Goal: Information Seeking & Learning: Understand process/instructions

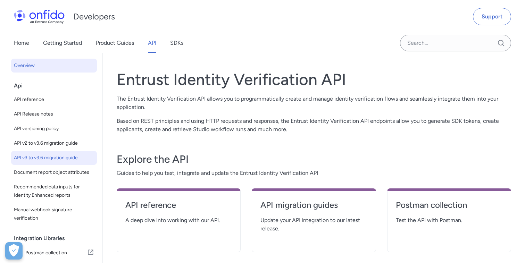
click at [69, 159] on span "API v3 to v3.6 migration guide" at bounding box center [54, 158] width 80 height 8
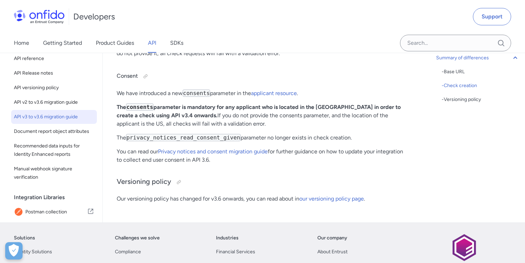
scroll to position [312, 0]
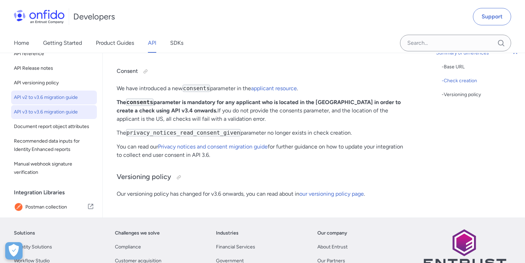
click at [59, 100] on span "API v2 to v3.6 migration guide" at bounding box center [54, 97] width 80 height 8
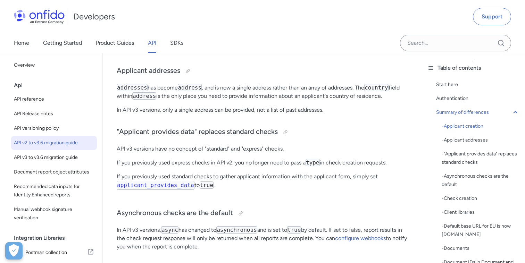
scroll to position [573, 0]
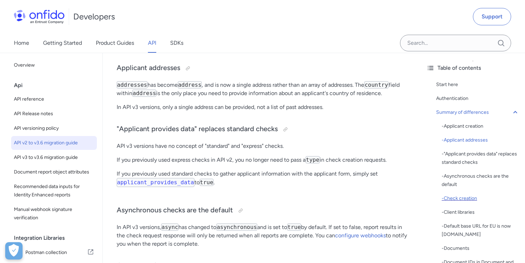
click at [475, 199] on div "- Check creation" at bounding box center [481, 199] width 78 height 8
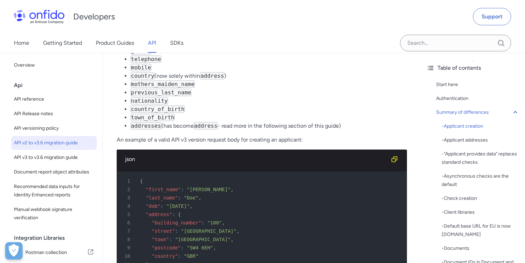
scroll to position [332, 0]
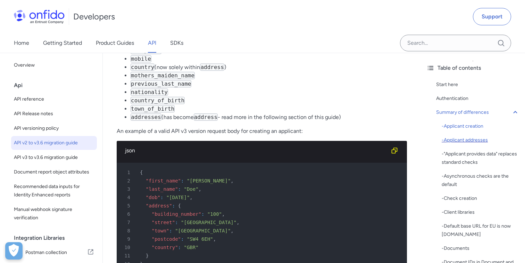
click at [487, 139] on div "- Applicant addresses" at bounding box center [481, 140] width 78 height 8
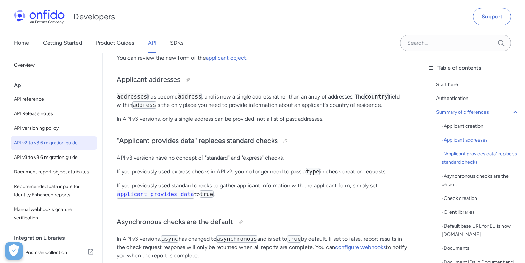
click at [477, 154] on div "- "Applicant provides data" replaces standard checks" at bounding box center [481, 158] width 78 height 17
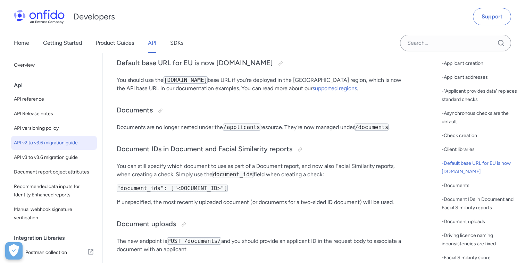
scroll to position [72, 0]
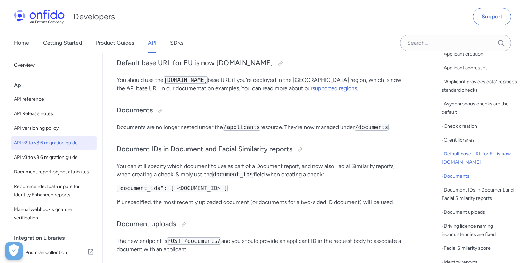
click at [454, 177] on div "- Documents" at bounding box center [481, 176] width 78 height 8
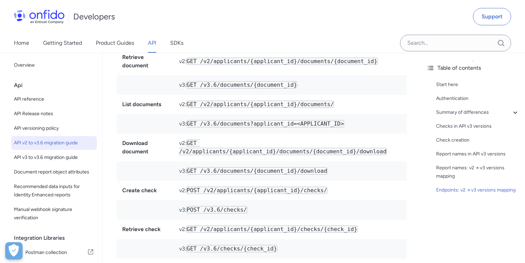
scroll to position [3199, 0]
